Goal: Transaction & Acquisition: Obtain resource

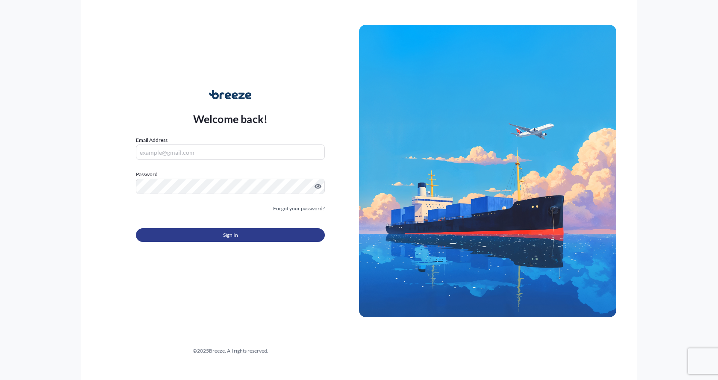
type input "[EMAIL_ADDRESS][DOMAIN_NAME]"
click at [220, 232] on button "Sign In" at bounding box center [230, 235] width 189 height 14
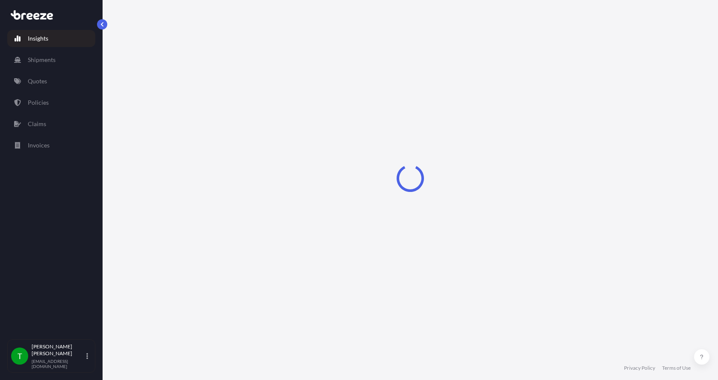
select select "2025"
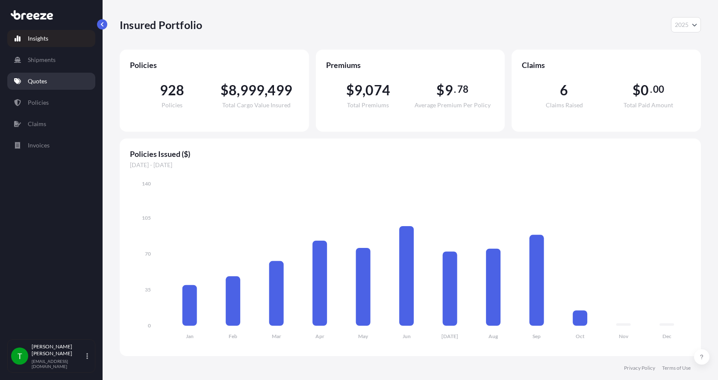
click at [39, 78] on p "Quotes" at bounding box center [37, 81] width 19 height 9
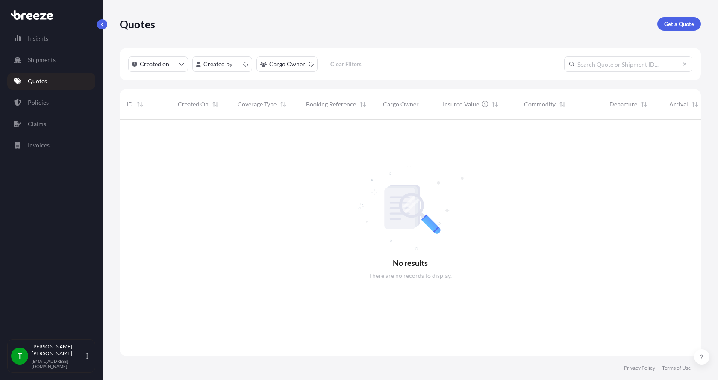
scroll to position [235, 575]
click at [676, 21] on p "Get a Quote" at bounding box center [680, 24] width 30 height 9
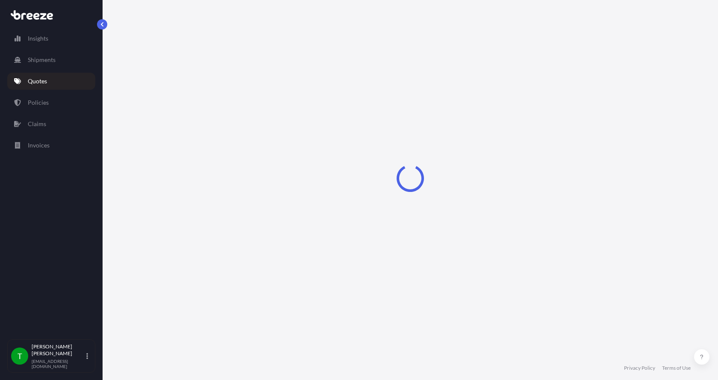
select select "Sea"
select select "1"
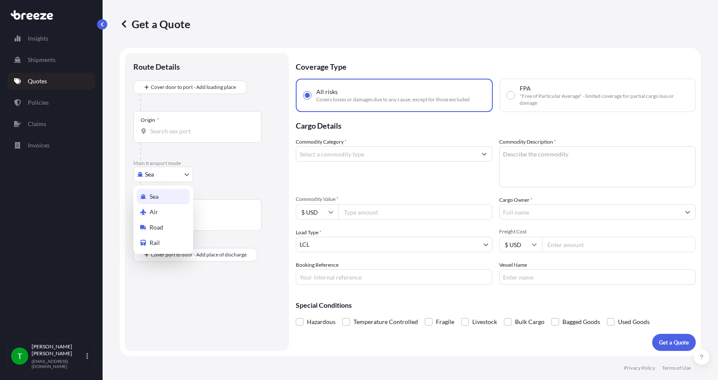
click at [148, 176] on body "Insights Shipments Quotes Policies Claims Invoices T [PERSON_NAME] [EMAIL_ADDRE…" at bounding box center [359, 190] width 718 height 380
click at [156, 225] on span "Road" at bounding box center [157, 227] width 14 height 9
select select "Road"
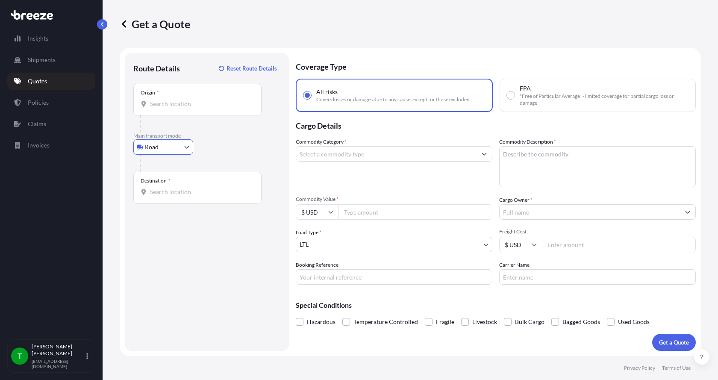
click at [172, 103] on input "Origin *" at bounding box center [200, 104] width 101 height 9
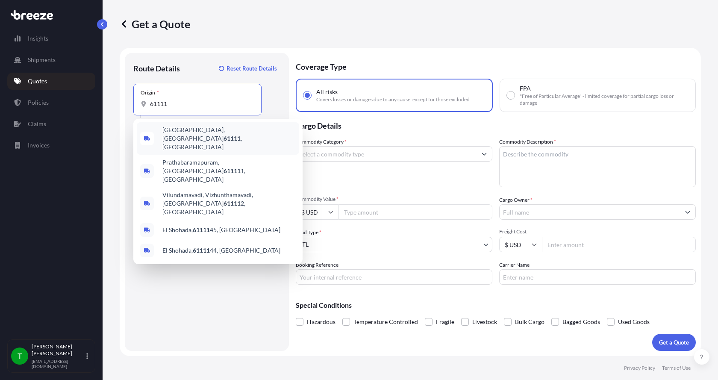
click at [180, 129] on span "[GEOGRAPHIC_DATA] , [GEOGRAPHIC_DATA]" at bounding box center [229, 139] width 133 height 26
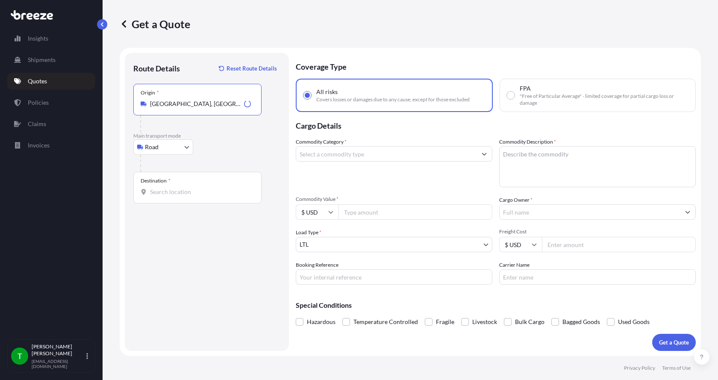
type input "[GEOGRAPHIC_DATA], [GEOGRAPHIC_DATA]"
click at [154, 186] on div "Destination *" at bounding box center [197, 188] width 128 height 32
click at [154, 188] on input "Destination *" at bounding box center [200, 192] width 101 height 9
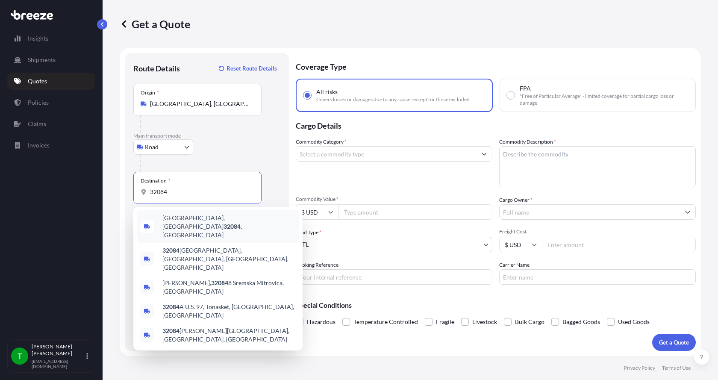
click at [173, 217] on span "[GEOGRAPHIC_DATA] , [GEOGRAPHIC_DATA]" at bounding box center [229, 227] width 133 height 26
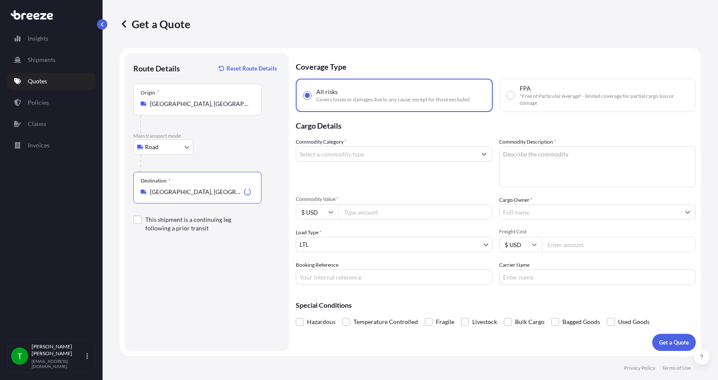
type input "[GEOGRAPHIC_DATA], [GEOGRAPHIC_DATA]"
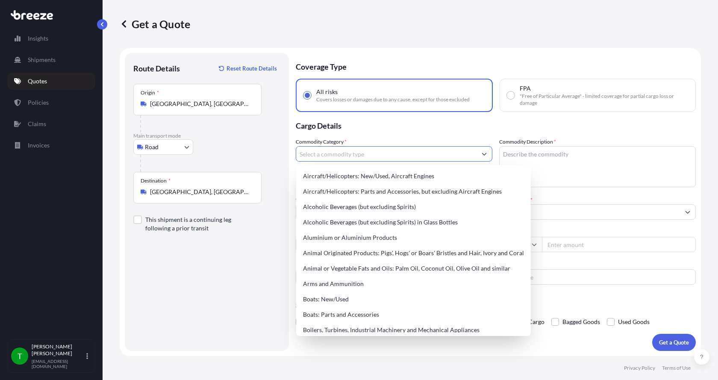
click at [314, 158] on input "Commodity Category *" at bounding box center [386, 153] width 180 height 15
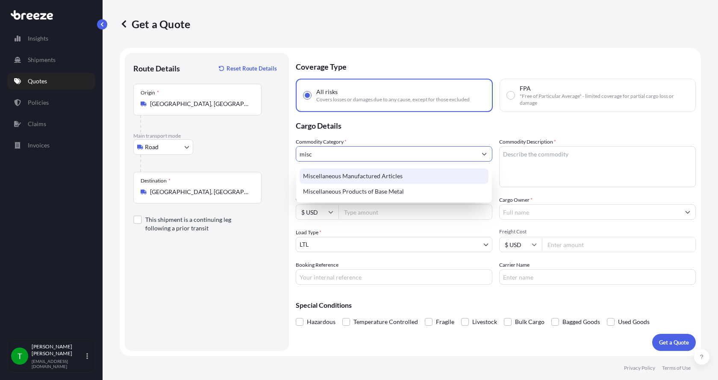
click at [322, 174] on div "Miscellaneous Manufactured Articles" at bounding box center [394, 175] width 189 height 15
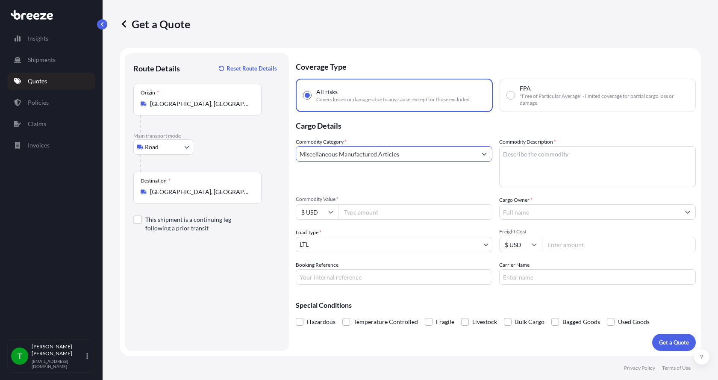
type input "Miscellaneous Manufactured Articles"
click at [523, 151] on textarea "Commodity Description *" at bounding box center [598, 166] width 197 height 41
type textarea "Parts Motor AER 5HP"
click at [378, 214] on input "Commodity Value *" at bounding box center [416, 211] width 154 height 15
type input "1000.00"
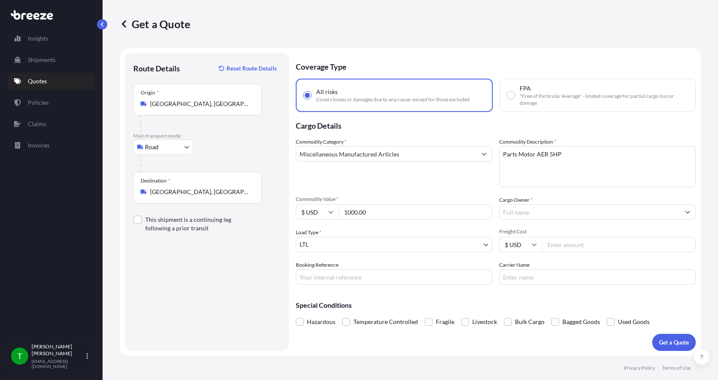
click at [535, 208] on input "Cargo Owner *" at bounding box center [590, 211] width 180 height 15
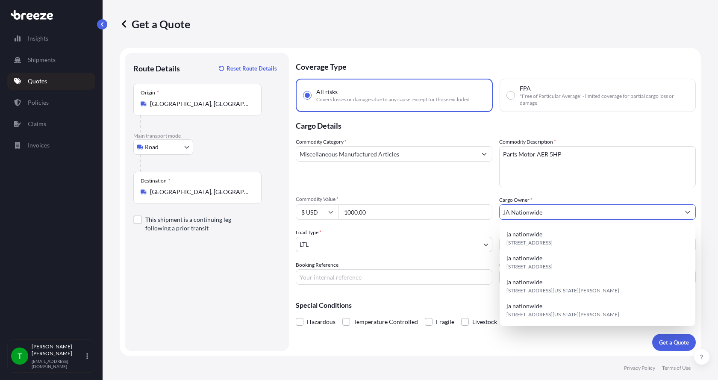
type input "JA Nationwide"
click at [352, 275] on input "Booking Reference" at bounding box center [394, 276] width 197 height 15
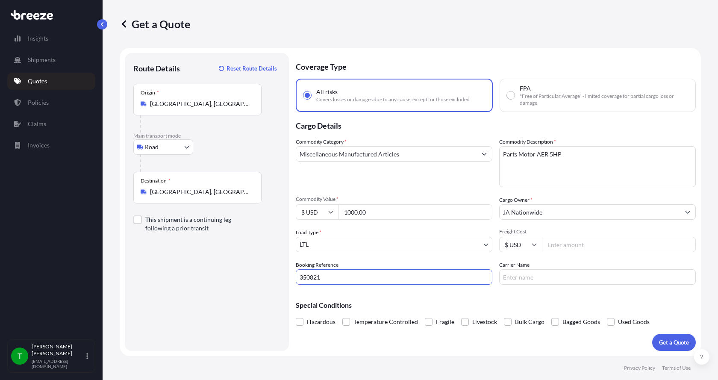
type input "350821"
click at [585, 247] on input "Freight Cost" at bounding box center [619, 244] width 154 height 15
type input "320.00"
click at [543, 280] on input "Carrier Name" at bounding box center [598, 276] width 197 height 15
type input "[PERSON_NAME] Express"
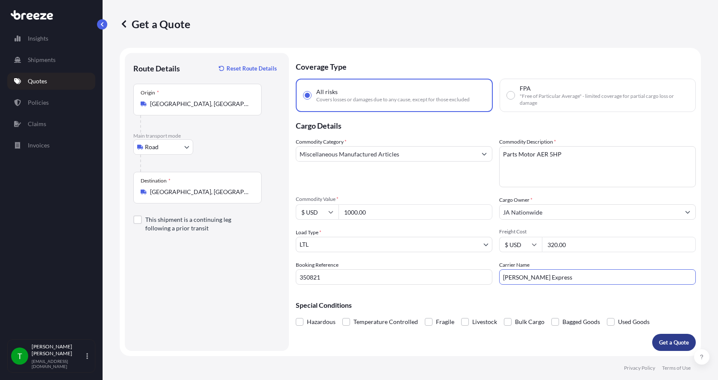
click at [675, 343] on p "Get a Quote" at bounding box center [674, 342] width 30 height 9
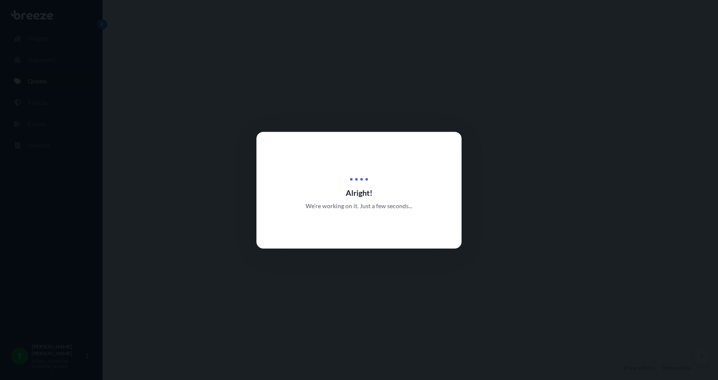
select select "Road"
select select "1"
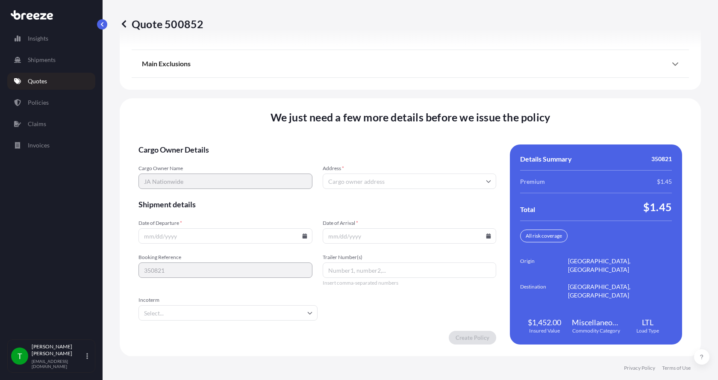
scroll to position [1125, 0]
click at [408, 177] on input "Address *" at bounding box center [410, 180] width 174 height 15
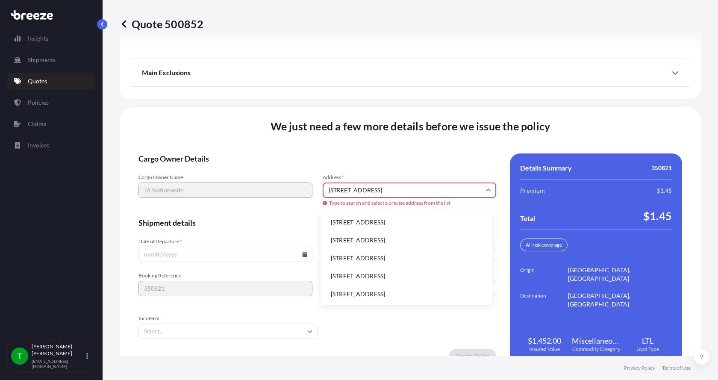
click at [370, 219] on li "[STREET_ADDRESS]" at bounding box center [406, 222] width 165 height 16
type input "[STREET_ADDRESS]"
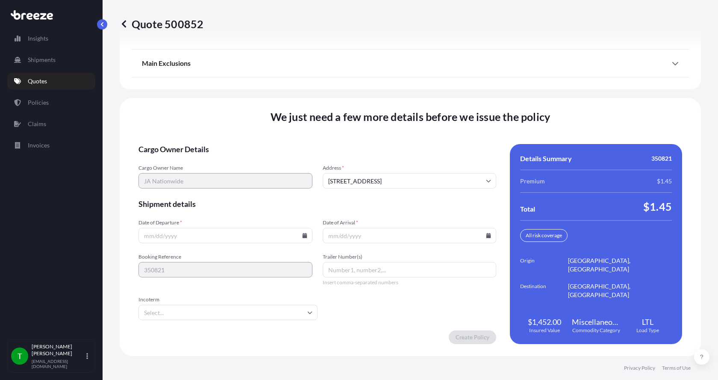
click at [302, 236] on icon at bounding box center [304, 235] width 5 height 5
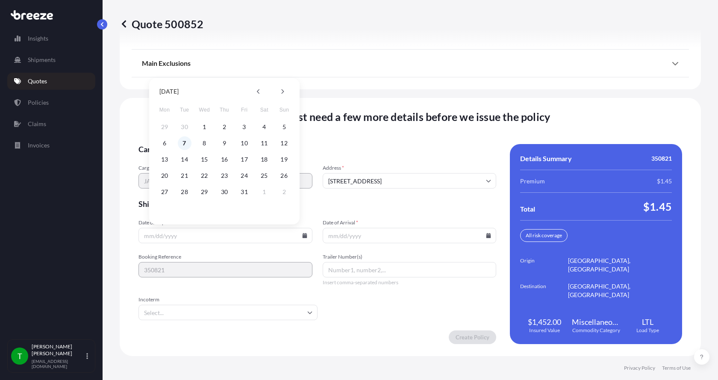
click at [185, 144] on button "7" at bounding box center [185, 143] width 14 height 14
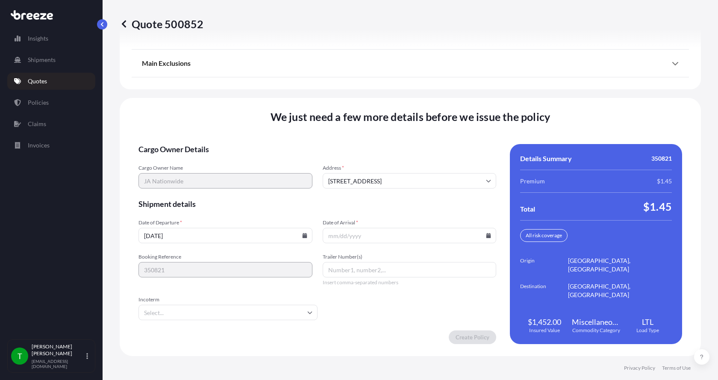
type input "[DATE]"
click at [487, 236] on icon at bounding box center [489, 235] width 5 height 5
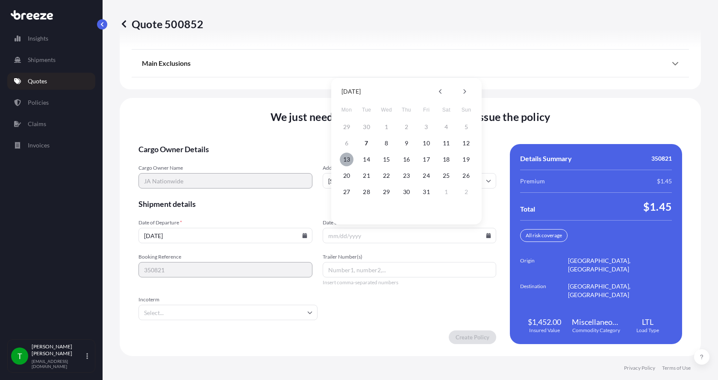
click at [348, 160] on button "13" at bounding box center [347, 160] width 14 height 14
type input "[DATE]"
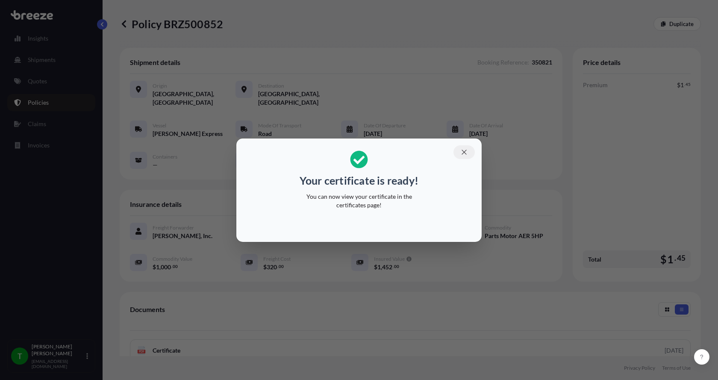
click at [466, 151] on icon "button" at bounding box center [464, 152] width 5 height 5
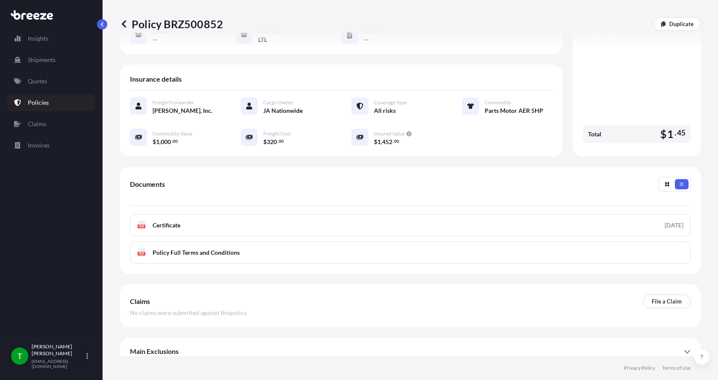
scroll to position [128, 0]
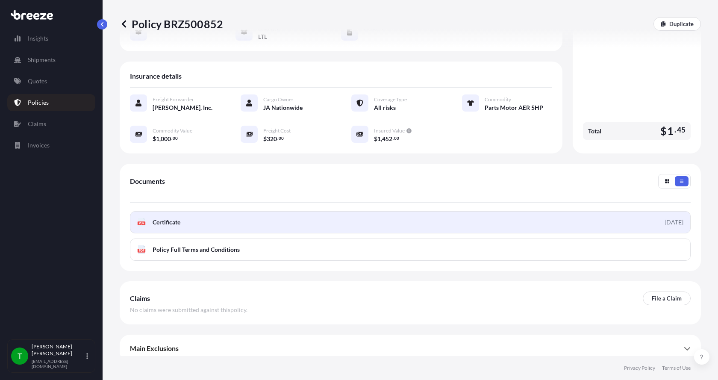
click at [140, 223] on text "PDF" at bounding box center [142, 223] width 6 height 3
